Goal: Task Accomplishment & Management: Use online tool/utility

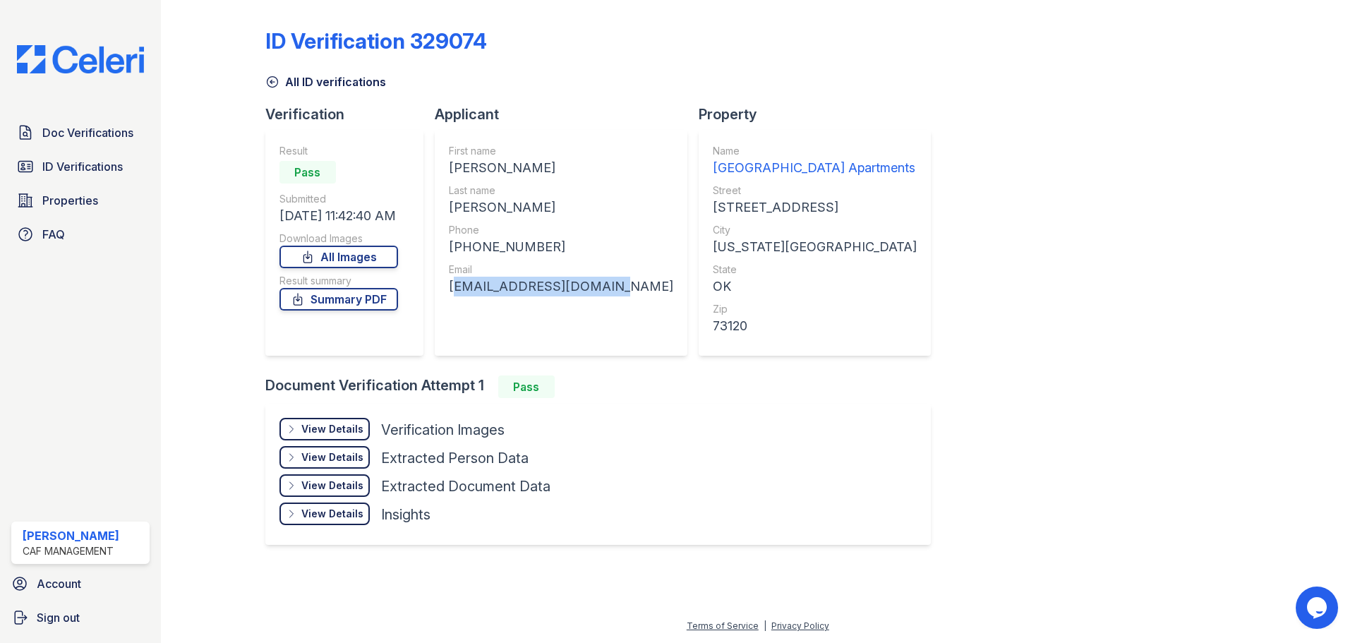
drag, startPoint x: 622, startPoint y: 289, endPoint x: 450, endPoint y: 291, distance: 171.5
click at [450, 291] on div "First name [PERSON_NAME] Last name [PERSON_NAME] Phone [PHONE_NUMBER] Email [EM…" at bounding box center [561, 243] width 253 height 226
copy div "[EMAIL_ADDRESS][DOMAIN_NAME]"
click at [323, 255] on link "All Images" at bounding box center [338, 257] width 119 height 23
drag, startPoint x: 556, startPoint y: 246, endPoint x: 463, endPoint y: 239, distance: 93.4
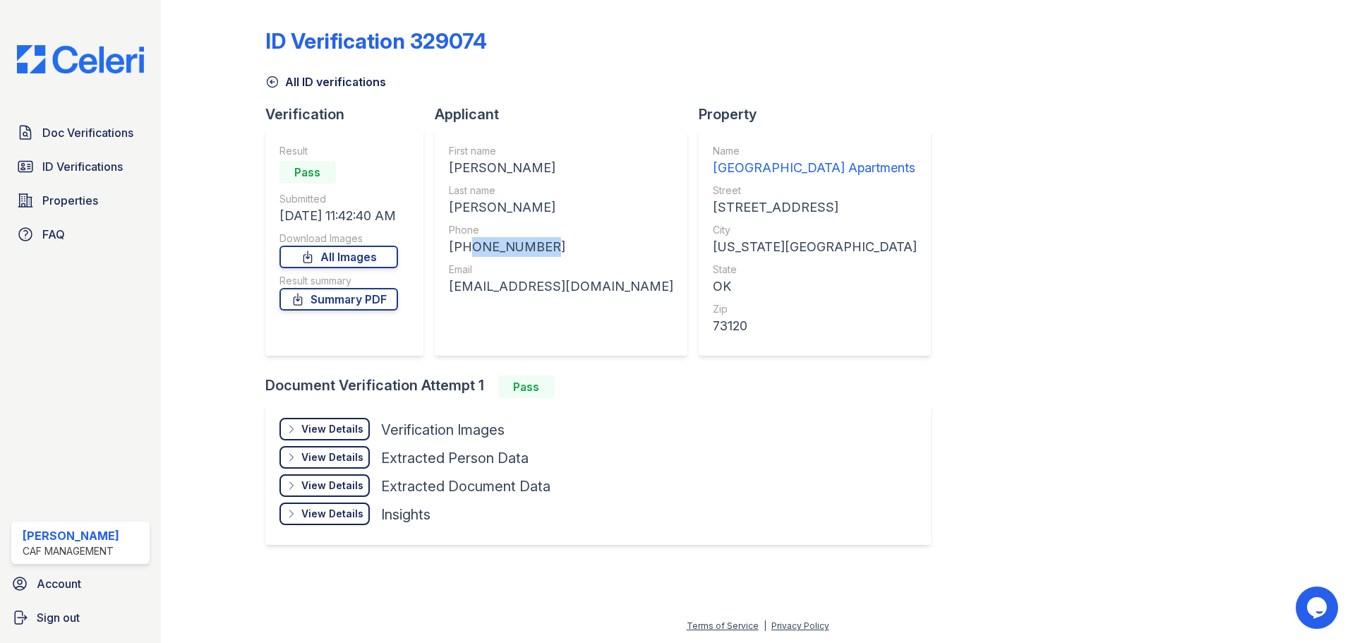
click at [463, 239] on div "[PHONE_NUMBER]" at bounding box center [561, 247] width 224 height 20
copy div "4809099914"
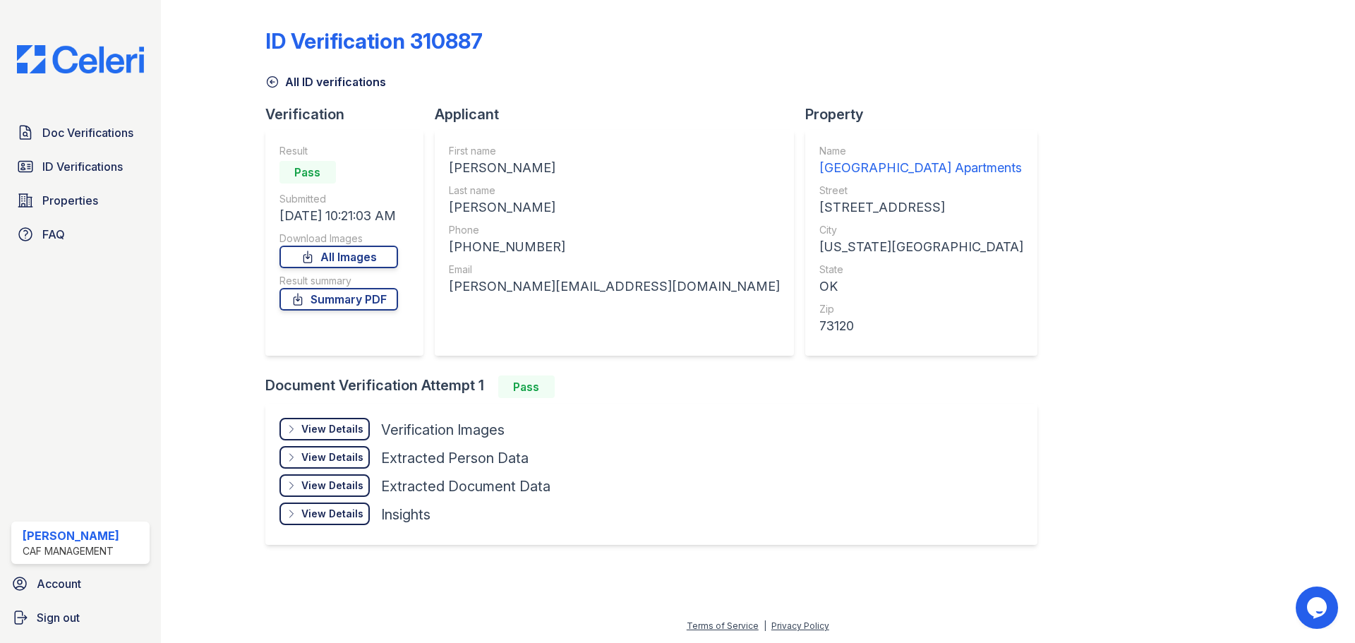
click at [75, 56] on img at bounding box center [81, 59] width 150 height 28
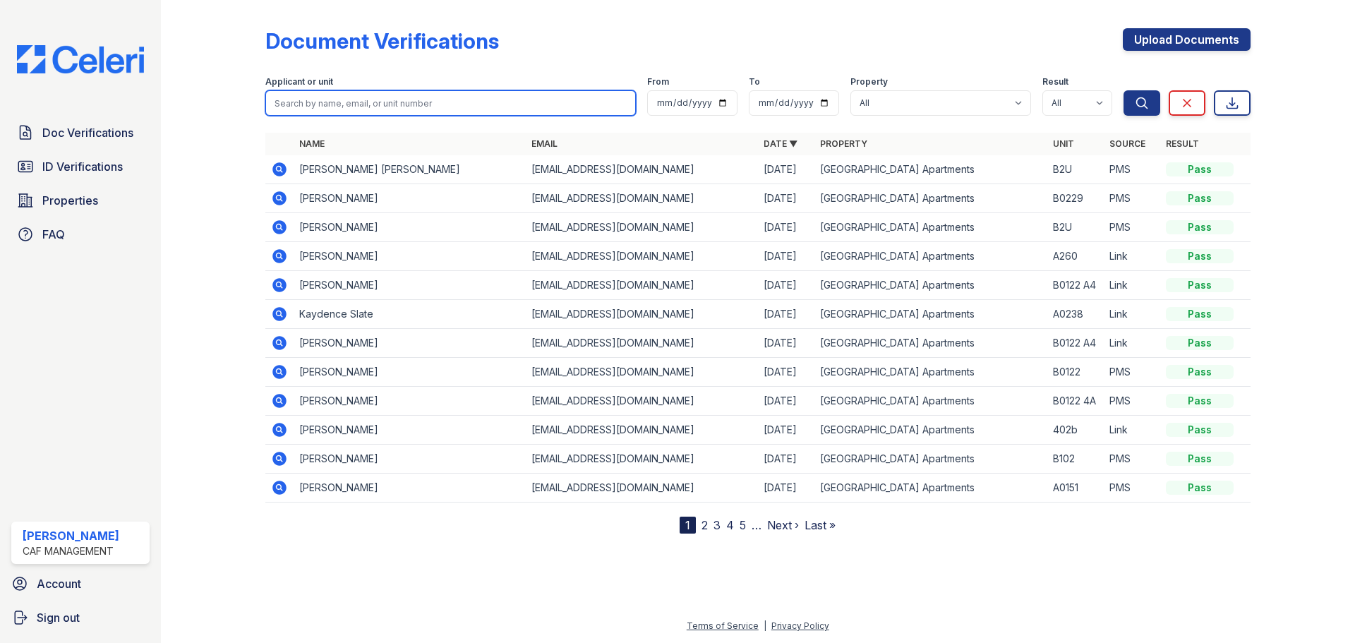
click at [313, 101] on input "search" at bounding box center [450, 102] width 371 height 25
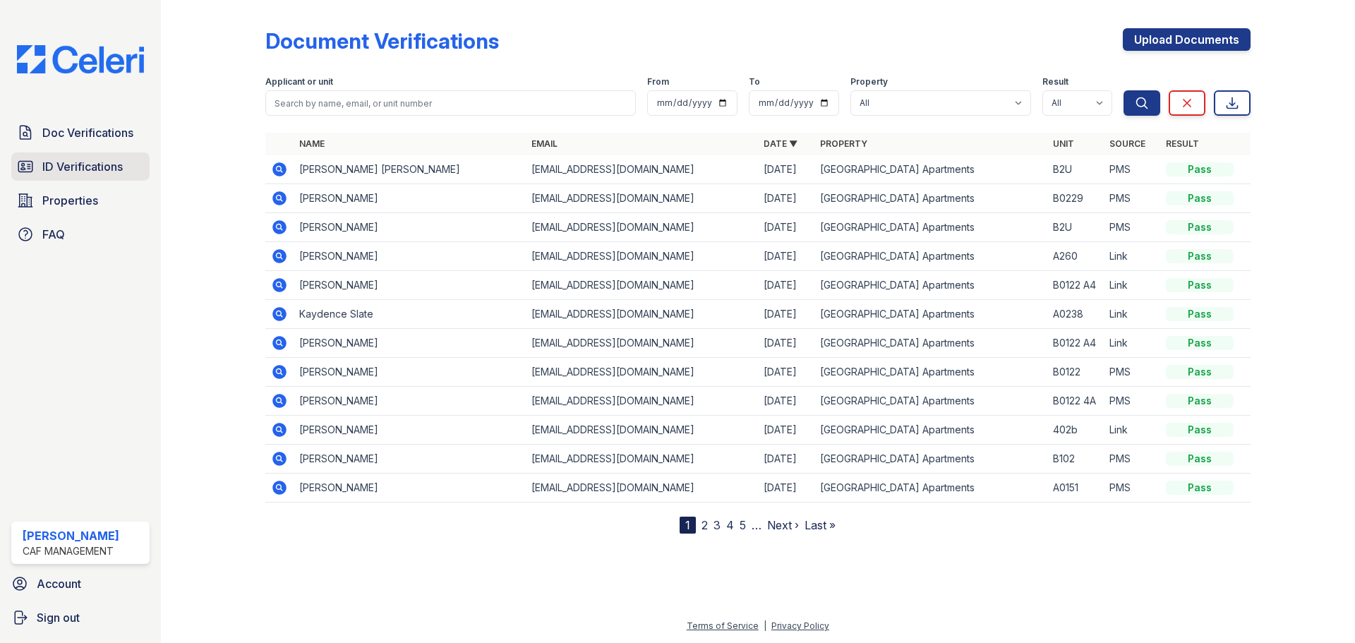
click at [136, 167] on link "ID Verifications" at bounding box center [80, 166] width 138 height 28
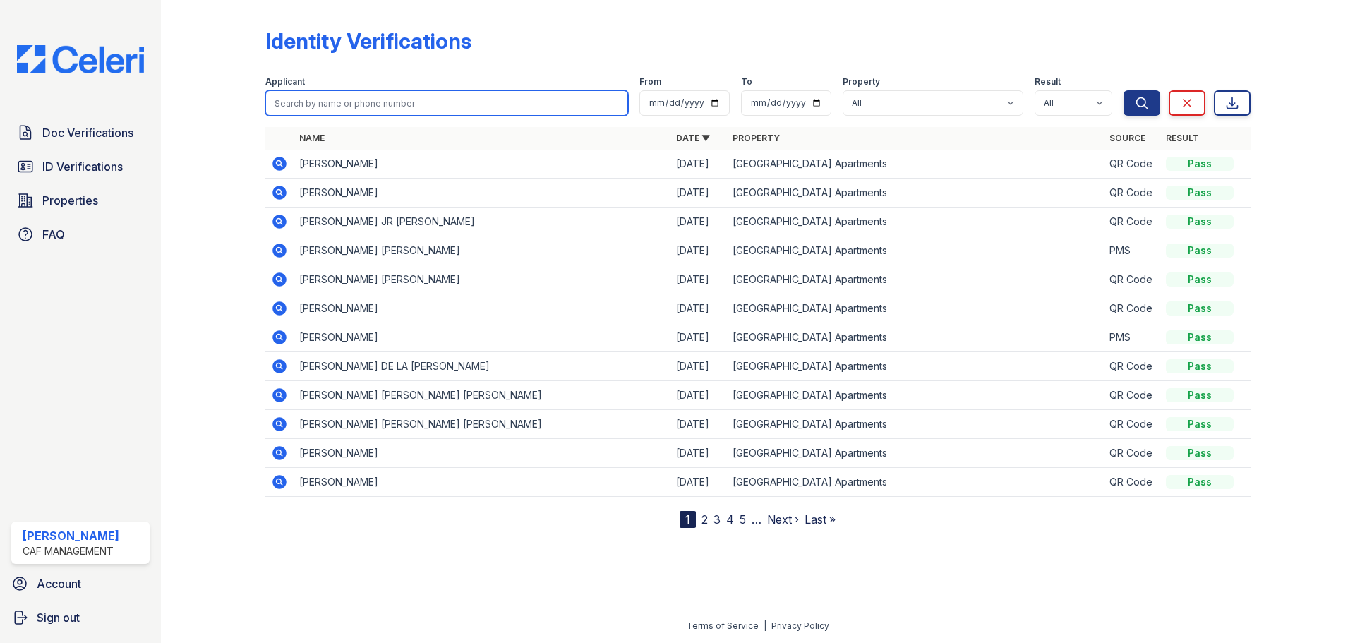
click at [424, 100] on input "search" at bounding box center [446, 102] width 363 height 25
type input "emily"
click at [1083, 90] on button "Search" at bounding box center [1142, 102] width 37 height 25
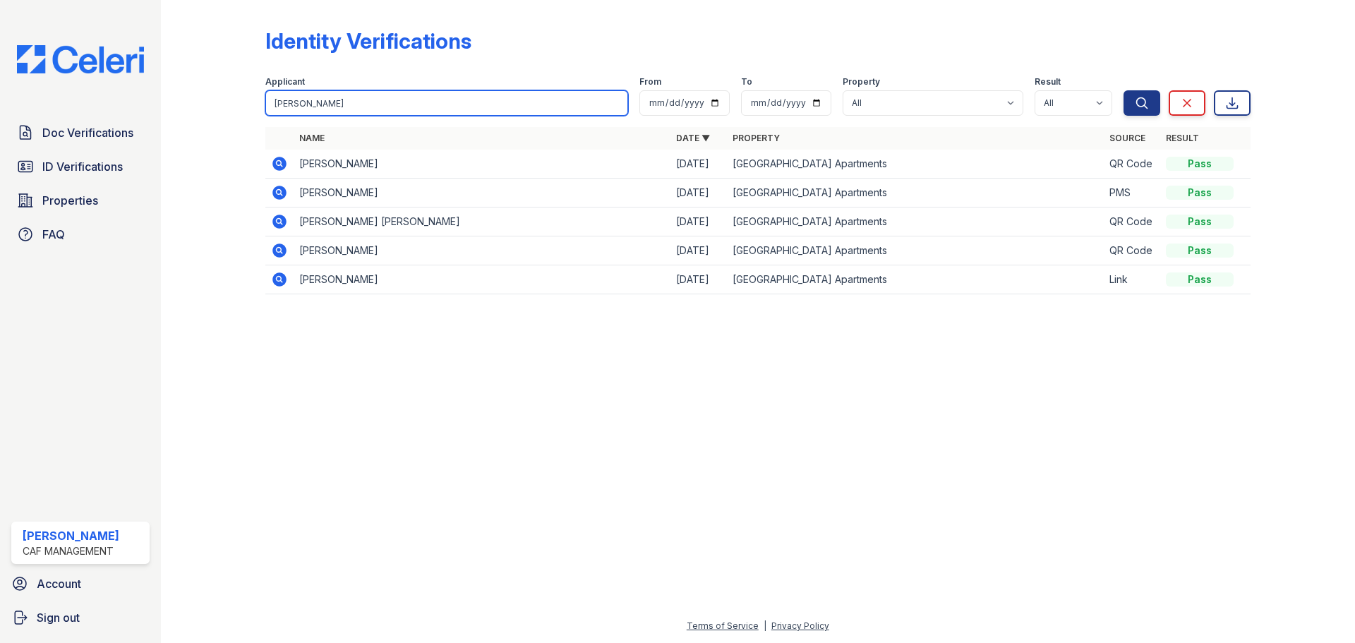
click at [401, 101] on input "emily" at bounding box center [446, 102] width 363 height 25
type input "emily argueta"
click at [1083, 90] on button "Search" at bounding box center [1142, 102] width 37 height 25
